Goal: Task Accomplishment & Management: Complete application form

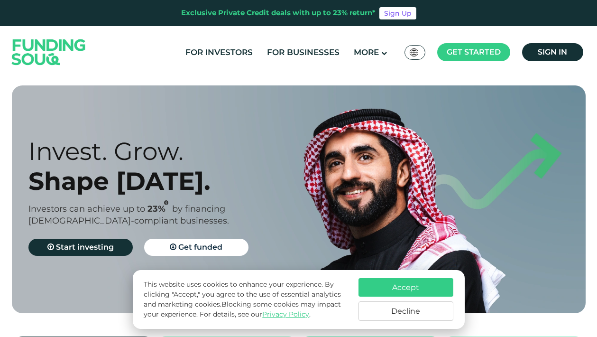
click at [407, 281] on button "Accept" at bounding box center [405, 287] width 95 height 18
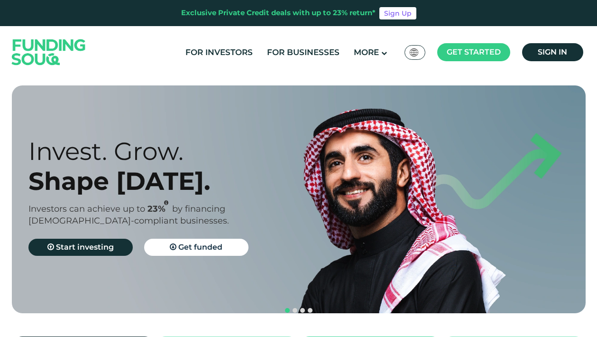
scroll to position [12, 0]
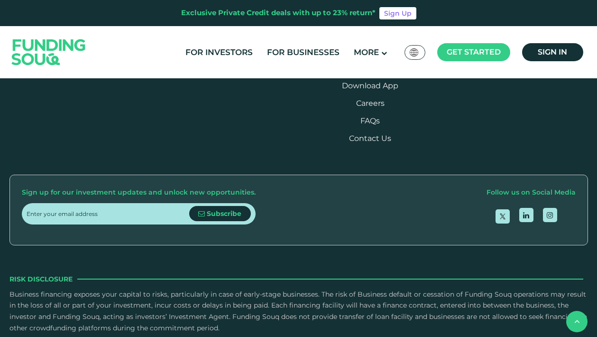
scroll to position [1146, 0]
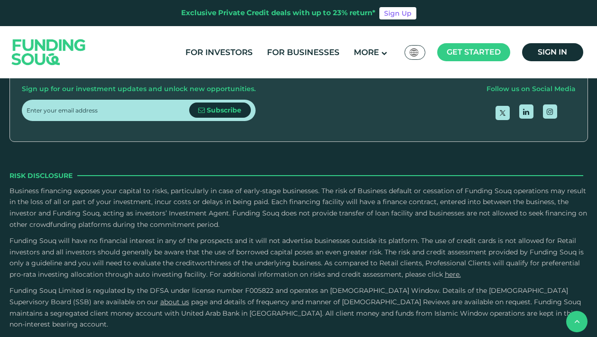
scroll to position [1226, 0]
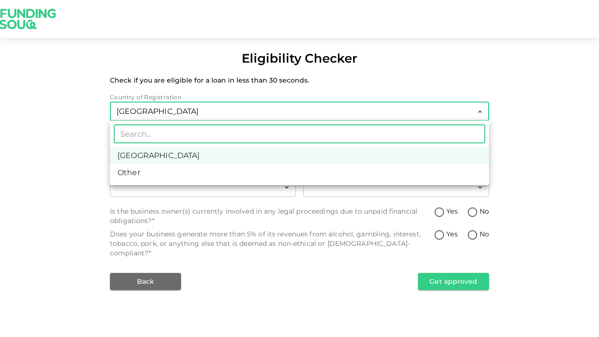
click at [227, 115] on body "Eligibility Checker Check if you are eligible for a loan in less than 30 second…" at bounding box center [299, 168] width 599 height 337
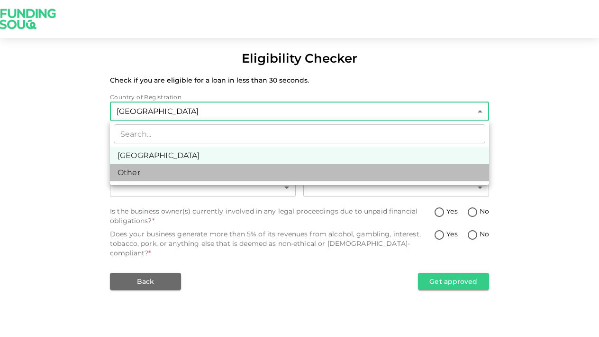
click at [222, 179] on li "Other" at bounding box center [299, 172] width 379 height 17
type input "3"
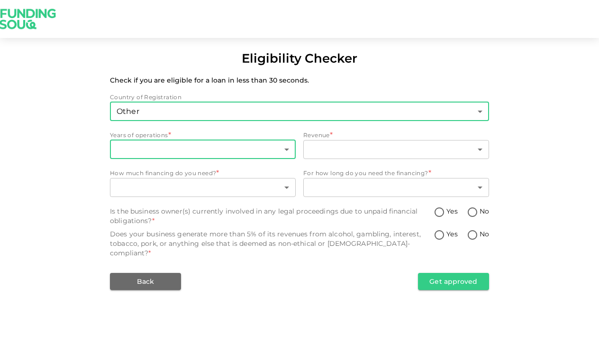
click at [203, 151] on body "Eligibility Checker Check if you are eligible for a loan in less than 30 second…" at bounding box center [299, 168] width 599 height 337
